Goal: Task Accomplishment & Management: Use online tool/utility

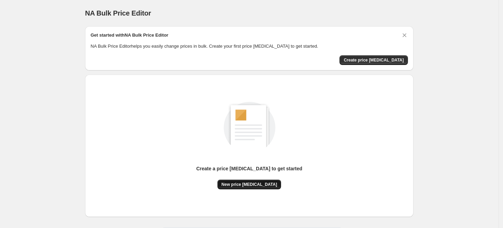
click at [258, 186] on span "New price change job" at bounding box center [250, 185] width 56 height 6
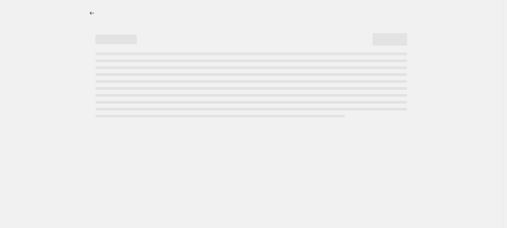
select select "percentage"
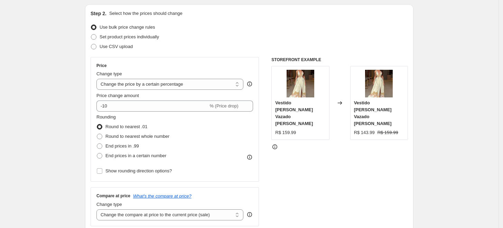
scroll to position [77, 0]
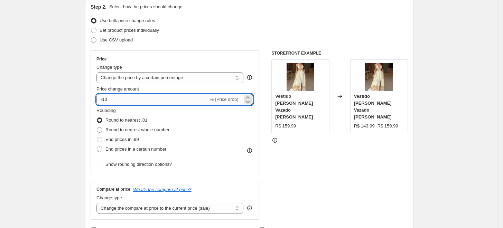
click at [108, 99] on input "-10" at bounding box center [152, 99] width 112 height 11
click at [104, 99] on input "-10" at bounding box center [152, 99] width 112 height 11
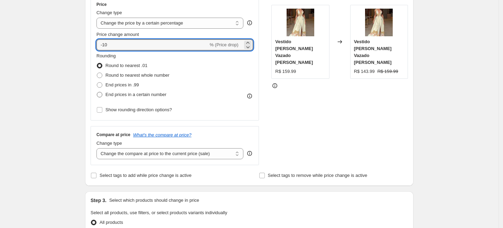
scroll to position [115, 0]
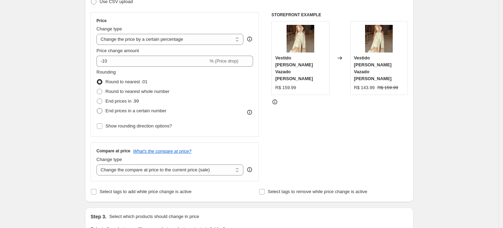
click at [107, 110] on label "End prices in a certain number" at bounding box center [131, 111] width 70 height 10
click at [97, 109] on input "End prices in a certain number" at bounding box center [97, 108] width 0 height 0
radio input "true"
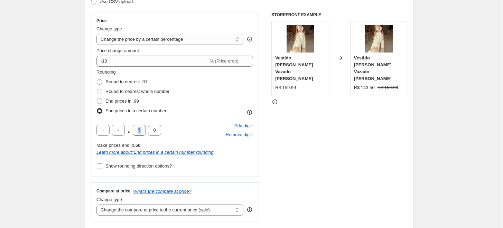
drag, startPoint x: 148, startPoint y: 131, endPoint x: 137, endPoint y: 129, distance: 10.6
click at [137, 129] on div ". 5 0" at bounding box center [128, 130] width 65 height 11
click at [138, 132] on input "5" at bounding box center [139, 130] width 13 height 11
drag, startPoint x: 140, startPoint y: 130, endPoint x: 143, endPoint y: 129, distance: 3.5
click at [143, 129] on input "5" at bounding box center [139, 130] width 13 height 11
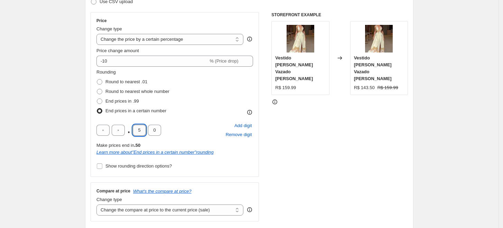
type input "9"
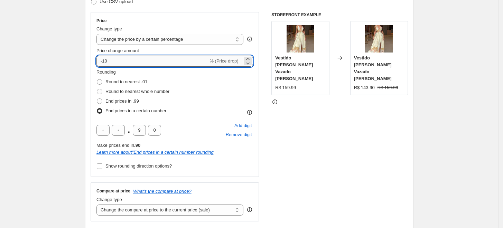
click at [106, 59] on input "-10" at bounding box center [152, 61] width 112 height 11
click at [251, 58] on icon at bounding box center [247, 59] width 7 height 7
click at [250, 63] on icon at bounding box center [247, 63] width 7 height 7
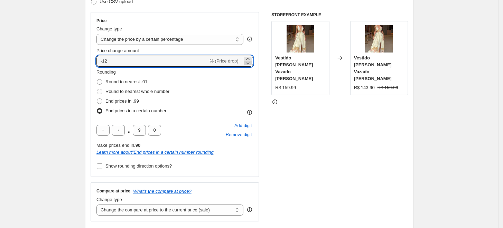
click at [250, 63] on icon at bounding box center [247, 63] width 7 height 7
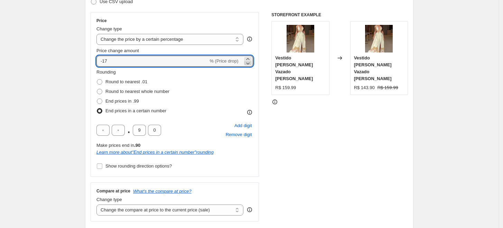
click at [250, 63] on icon at bounding box center [247, 63] width 7 height 7
click at [299, 95] on div "STOREFRONT EXAMPLE Vestido Longo Vazado Yessika Amarelo R$ 159.99 Changed to Ve…" at bounding box center [339, 117] width 137 height 210
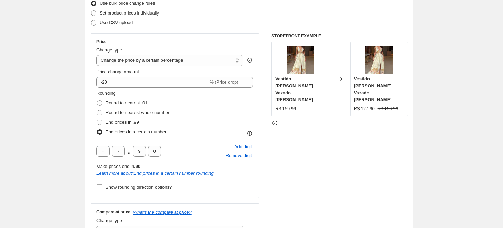
scroll to position [80, 0]
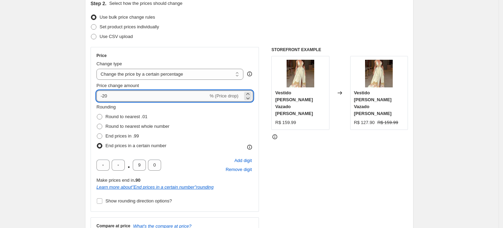
click at [105, 96] on input "-20" at bounding box center [152, 96] width 112 height 11
type input "-15"
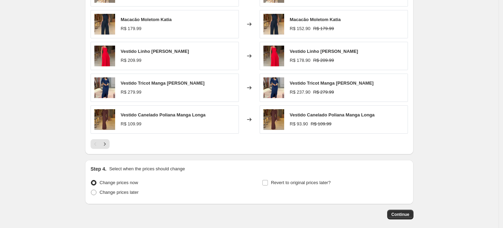
scroll to position [503, 0]
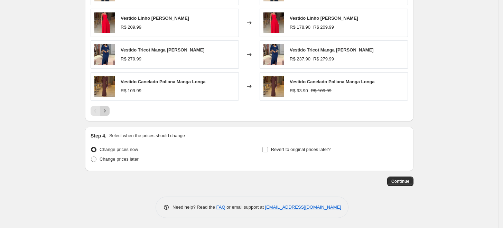
click at [108, 109] on icon "Next" at bounding box center [104, 111] width 7 height 7
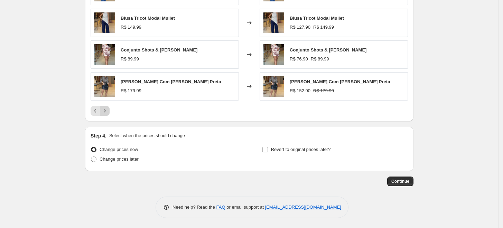
click at [108, 109] on icon "Next" at bounding box center [104, 111] width 7 height 7
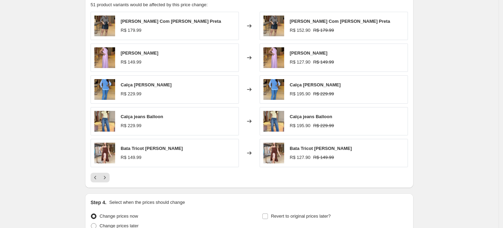
scroll to position [426, 0]
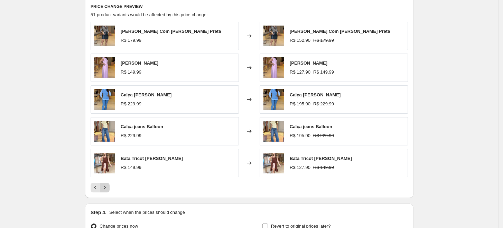
click at [108, 187] on icon "Next" at bounding box center [104, 187] width 7 height 7
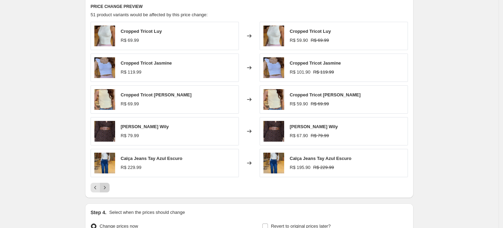
click at [108, 187] on icon "Next" at bounding box center [104, 187] width 7 height 7
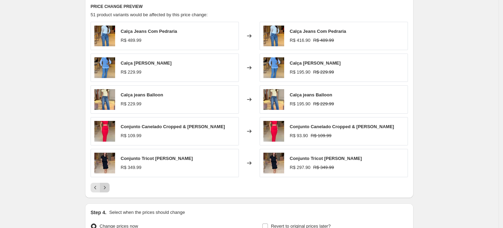
click at [108, 187] on icon "Next" at bounding box center [104, 187] width 7 height 7
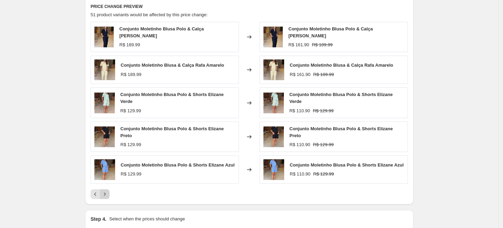
click at [108, 191] on icon "Next" at bounding box center [104, 194] width 7 height 7
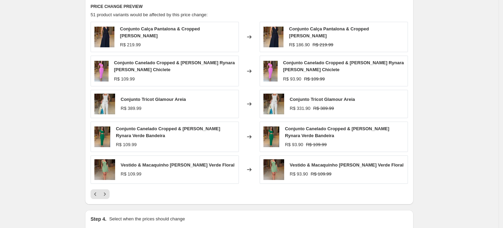
drag, startPoint x: 248, startPoint y: 207, endPoint x: 354, endPoint y: 210, distance: 106.6
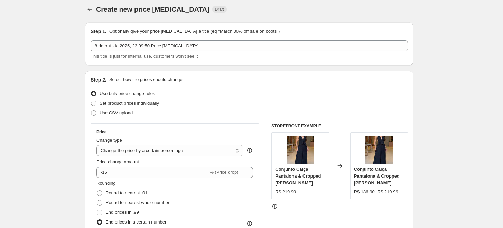
scroll to position [0, 0]
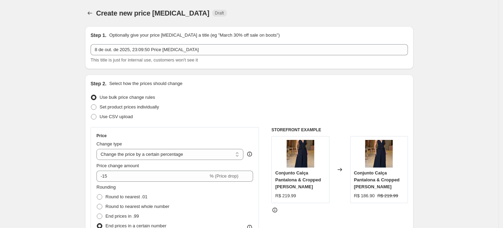
click at [265, 103] on div "Set product prices individually" at bounding box center [249, 107] width 317 height 10
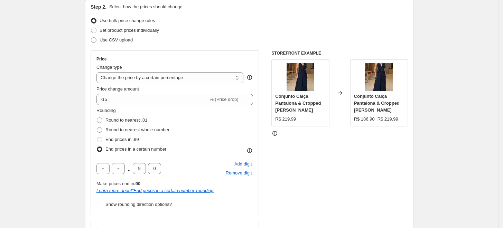
scroll to position [230, 0]
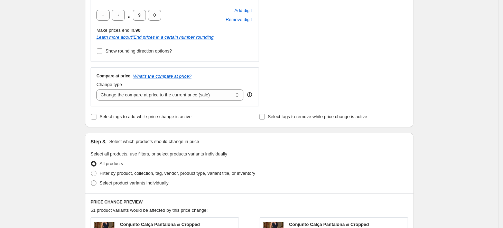
click at [290, 42] on div "STOREFRONT EXAMPLE Conjunto Calça Pantalona & Cropped Elaine R$ 219.99 Changed …" at bounding box center [339, 2] width 137 height 210
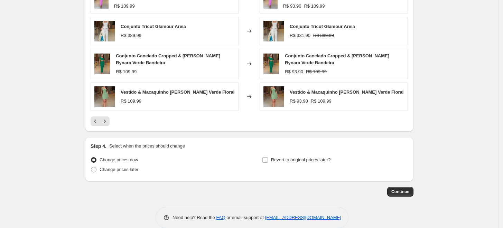
scroll to position [499, 0]
click at [399, 190] on span "Continue" at bounding box center [400, 192] width 18 height 6
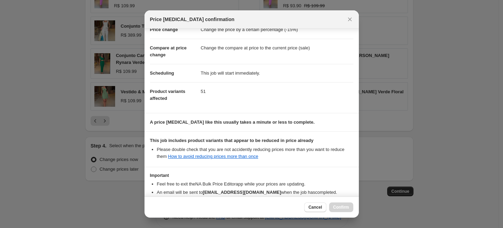
scroll to position [62, 0]
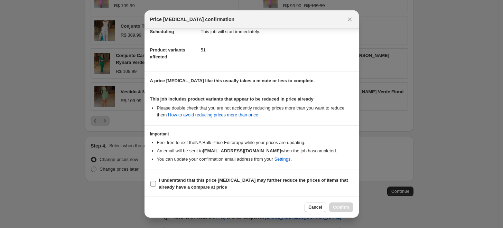
click at [153, 183] on input "I understand that this price change job may further reduce the prices of items …" at bounding box center [153, 184] width 6 height 6
checkbox input "true"
click at [338, 205] on span "Confirm" at bounding box center [341, 208] width 16 height 6
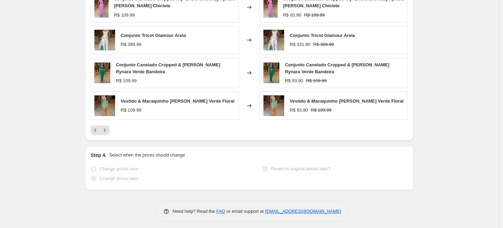
scroll to position [542, 0]
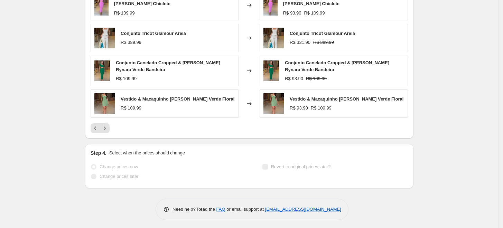
select select "percentage"
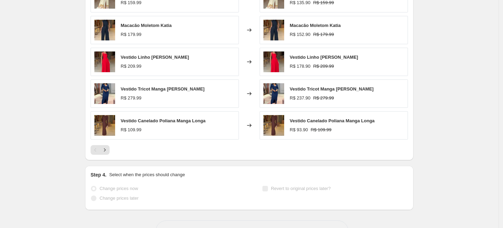
scroll to position [0, 0]
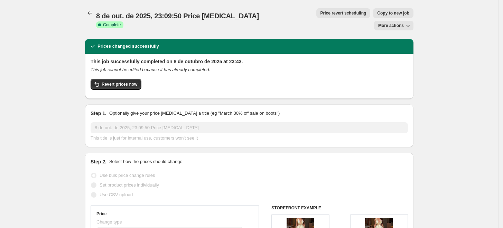
click at [199, 2] on div "8 de out. de 2025, 23:09:50 Price change job. This page is ready 8 de out. de 2…" at bounding box center [249, 19] width 329 height 39
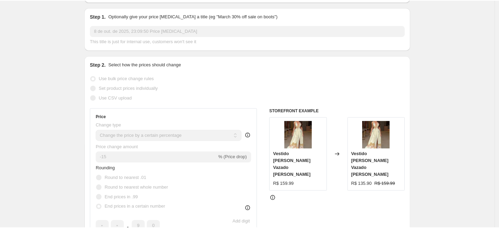
scroll to position [115, 0]
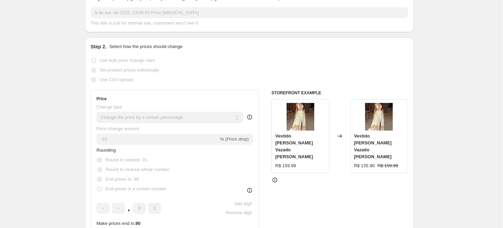
click at [91, 127] on div "Step 2. Select how the prices should change Use bulk price change rules Set pro…" at bounding box center [249, 179] width 329 height 283
